Goal: Register for event/course

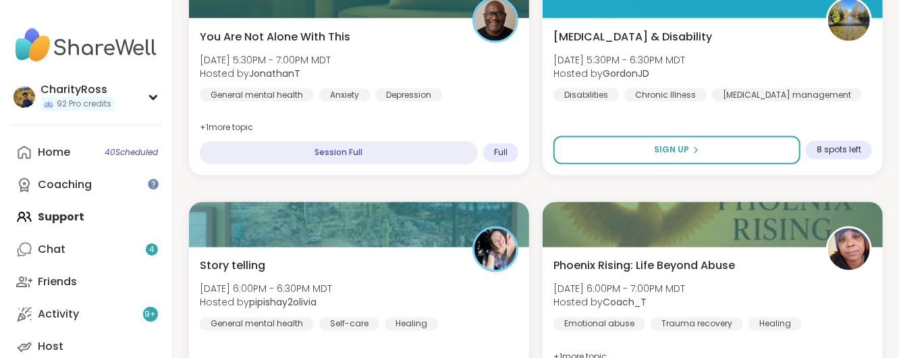
scroll to position [1193, 0]
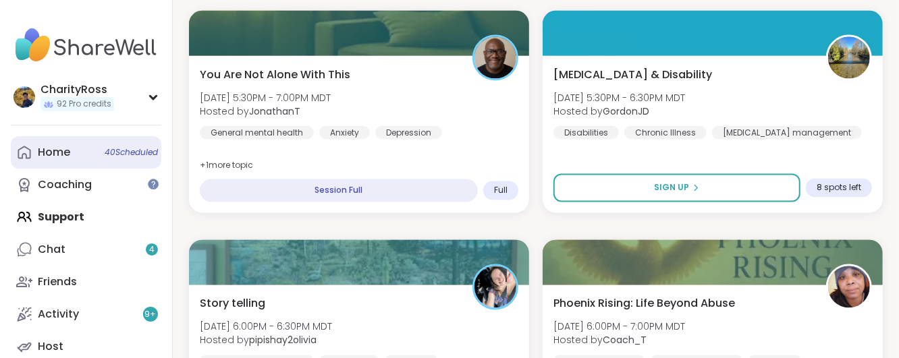
click at [61, 141] on link "Home 40 Scheduled" at bounding box center [86, 152] width 151 height 32
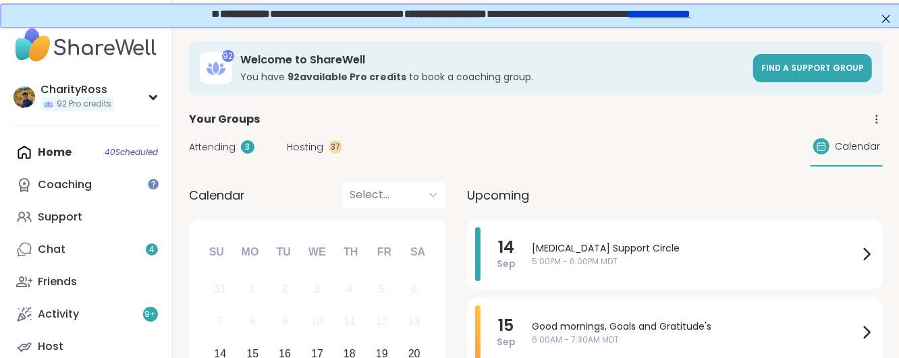
click at [574, 261] on span "5:00PM - 6:00PM MDT" at bounding box center [695, 262] width 327 height 12
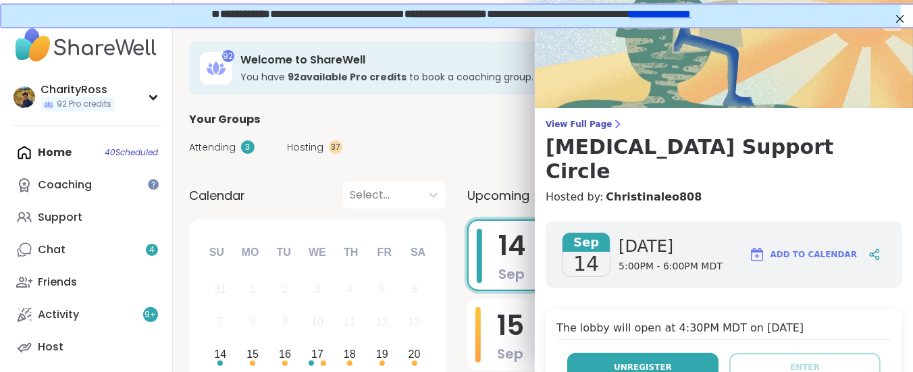
click at [630, 361] on span "Unregister" at bounding box center [643, 367] width 58 height 12
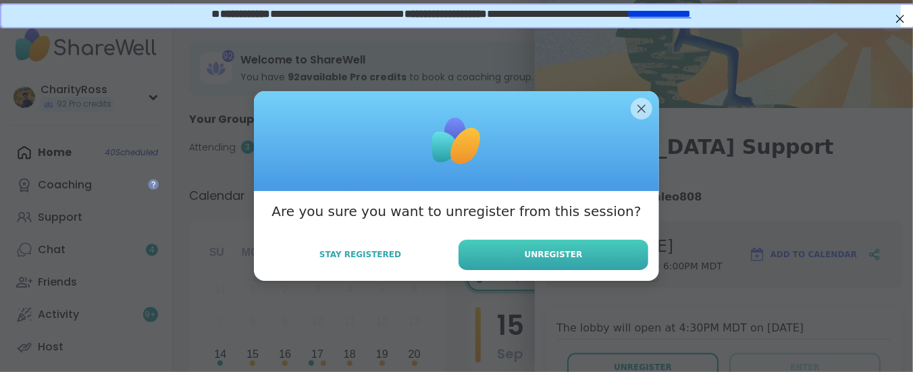
click at [589, 259] on button "Unregister" at bounding box center [553, 255] width 190 height 30
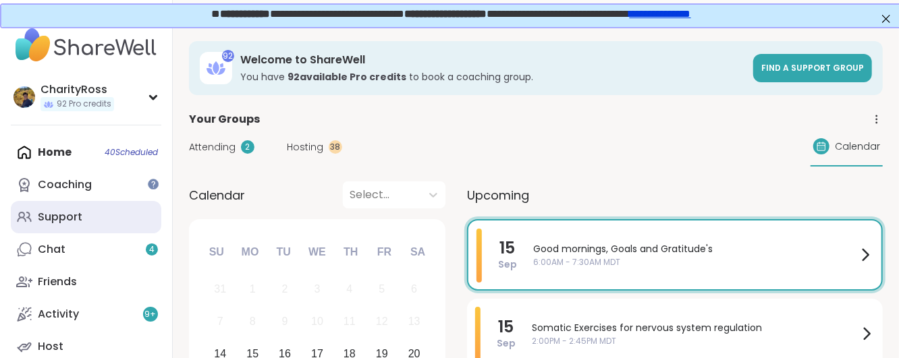
click at [63, 215] on div "Support" at bounding box center [60, 217] width 45 height 15
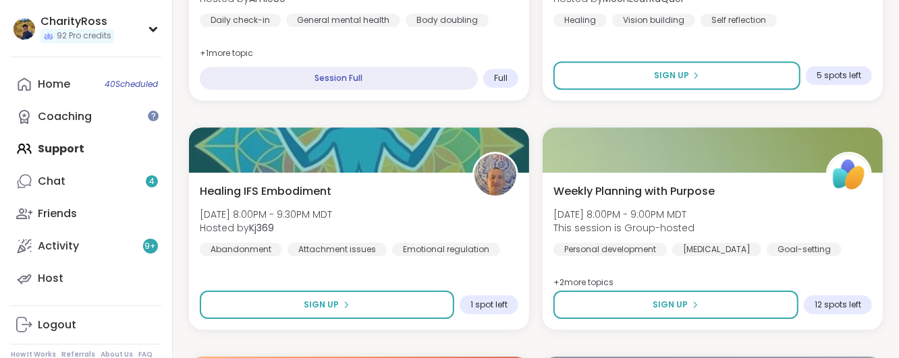
scroll to position [2250, 0]
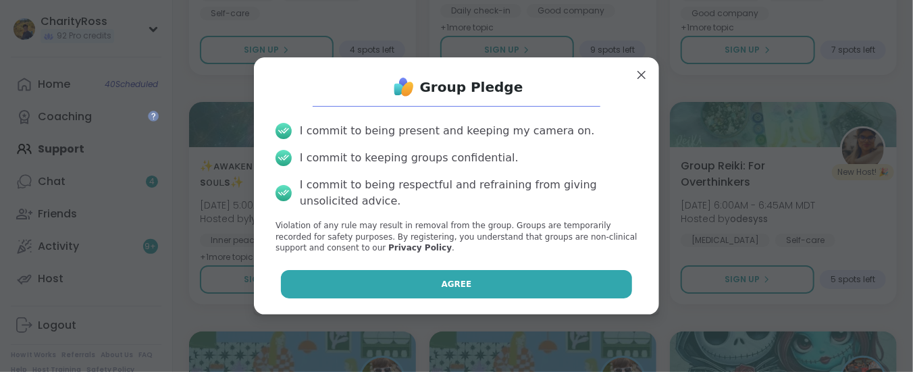
click at [569, 283] on button "Agree" at bounding box center [457, 284] width 352 height 28
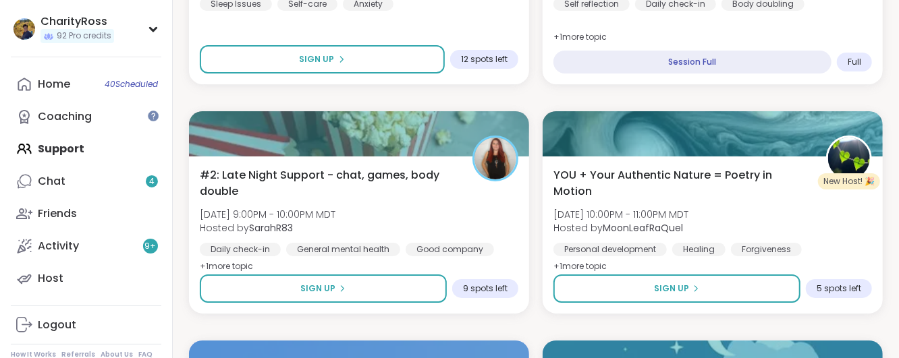
scroll to position [2708, 0]
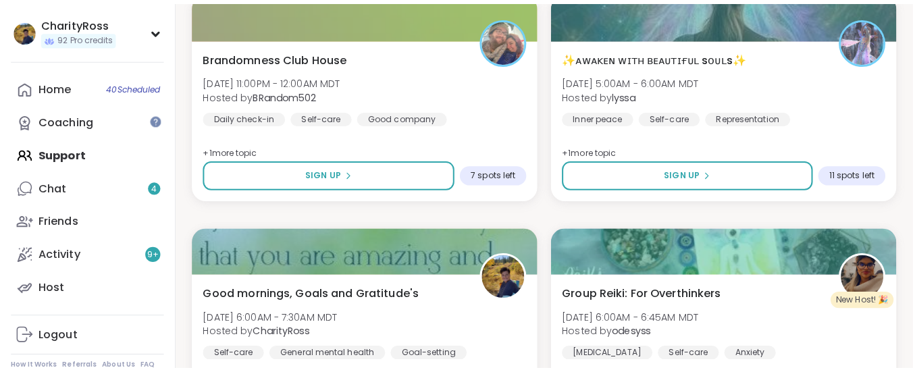
scroll to position [3248, 0]
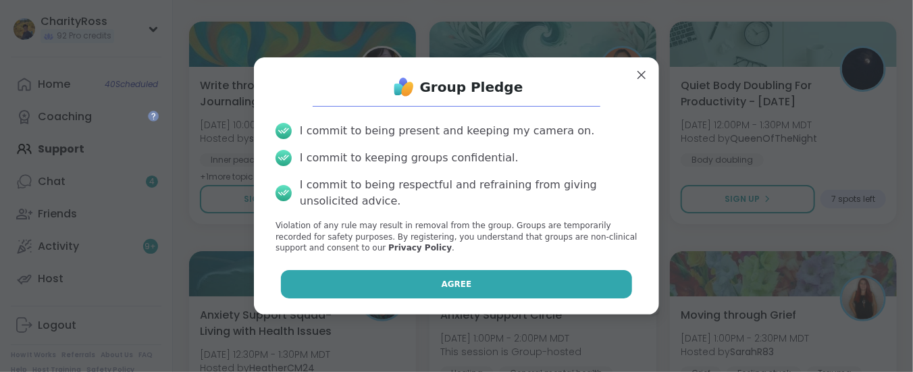
click at [378, 277] on button "Agree" at bounding box center [457, 284] width 352 height 28
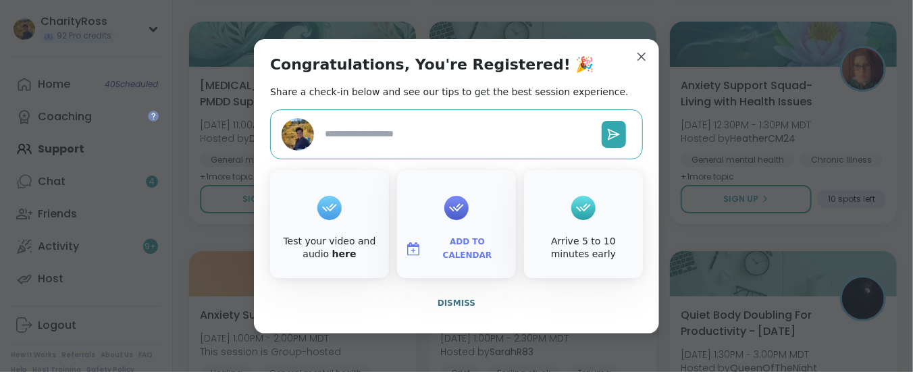
type textarea "*"
